Goal: Task Accomplishment & Management: Manage account settings

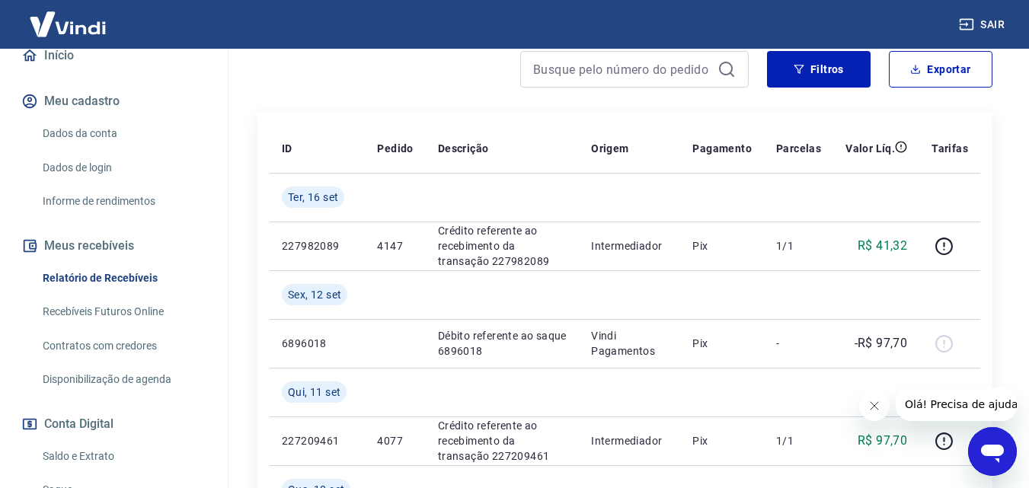
scroll to position [305, 0]
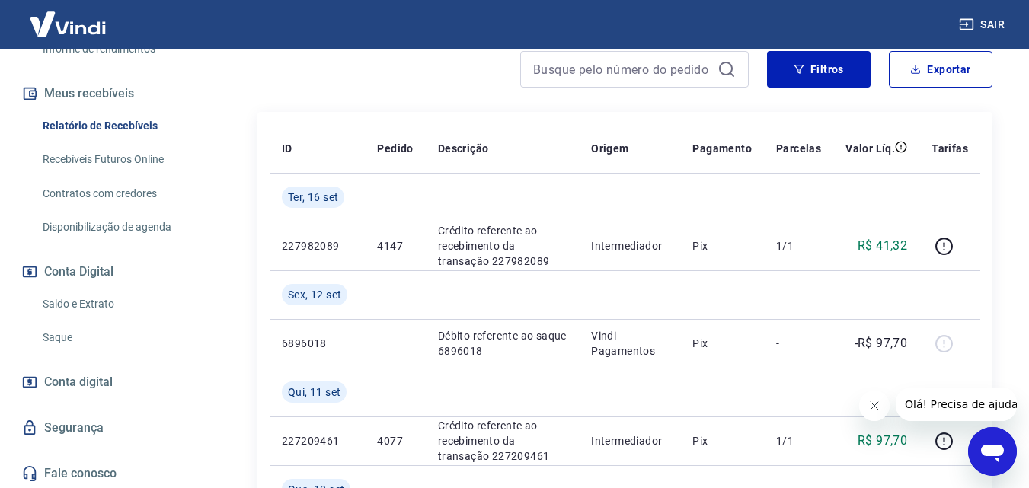
click at [107, 296] on link "Saldo e Extrato" at bounding box center [123, 304] width 173 height 31
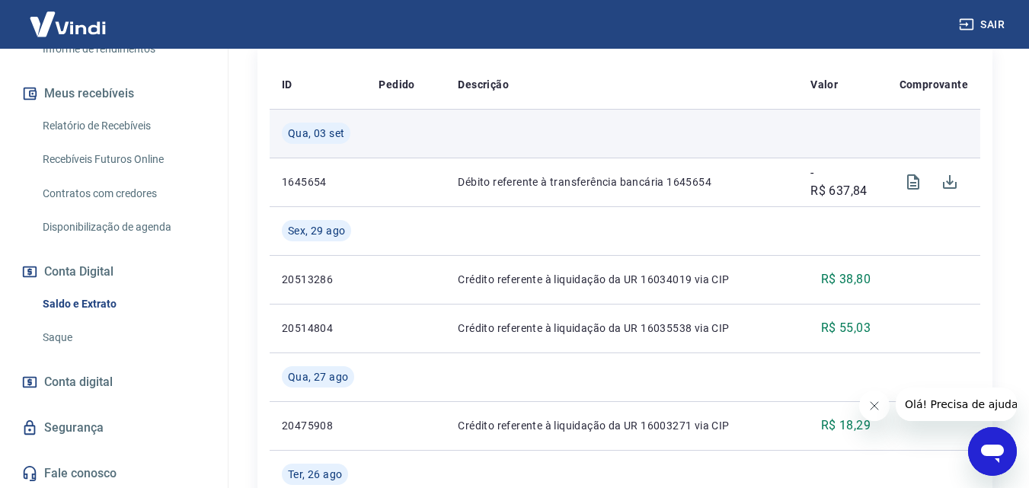
scroll to position [76, 0]
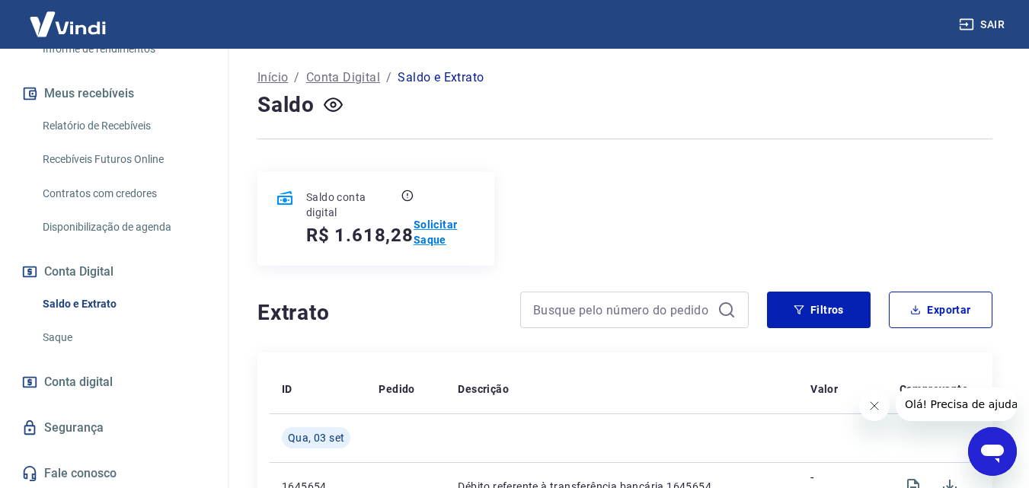
click at [442, 235] on p "Solicitar Saque" at bounding box center [444, 232] width 62 height 30
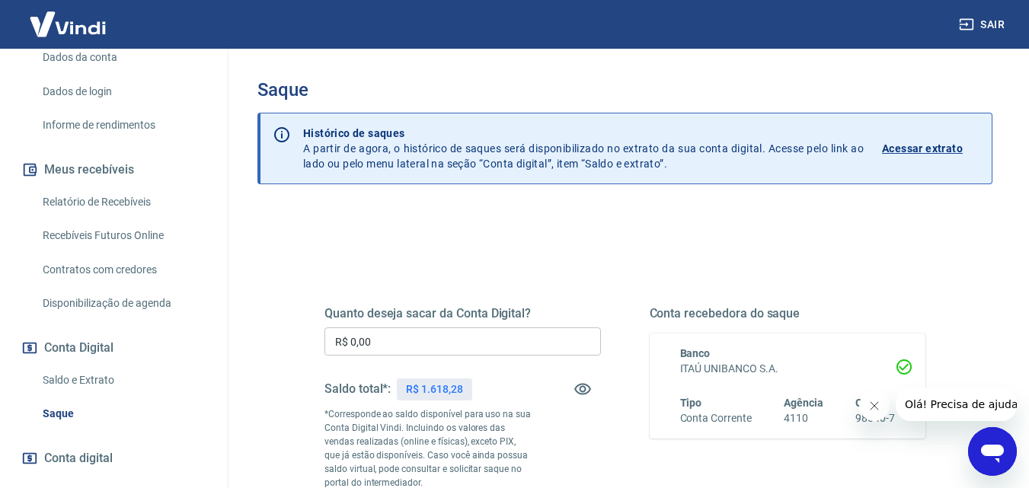
scroll to position [305, 0]
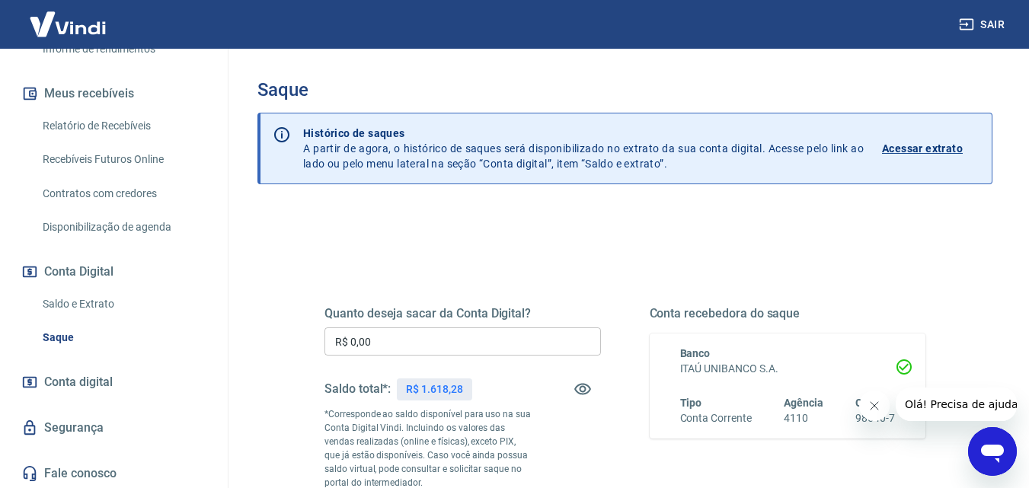
click at [103, 306] on link "Saldo e Extrato" at bounding box center [123, 304] width 173 height 31
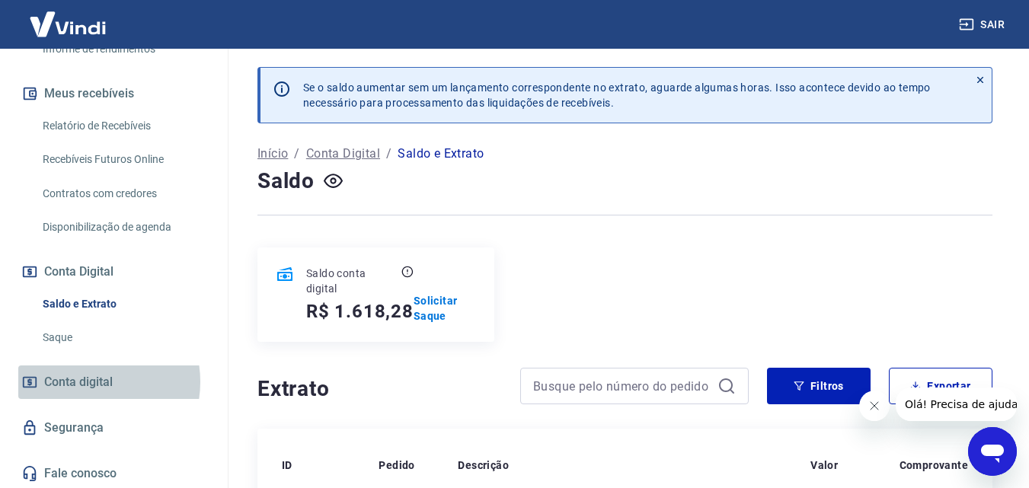
click at [84, 381] on span "Conta digital" at bounding box center [78, 382] width 69 height 21
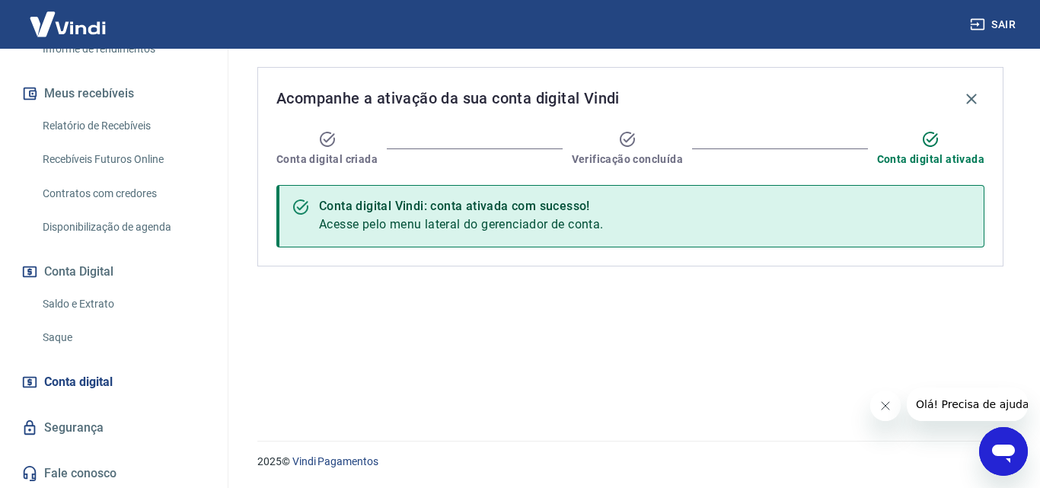
click at [85, 302] on link "Saldo e Extrato" at bounding box center [123, 304] width 173 height 31
